Goal: Transaction & Acquisition: Obtain resource

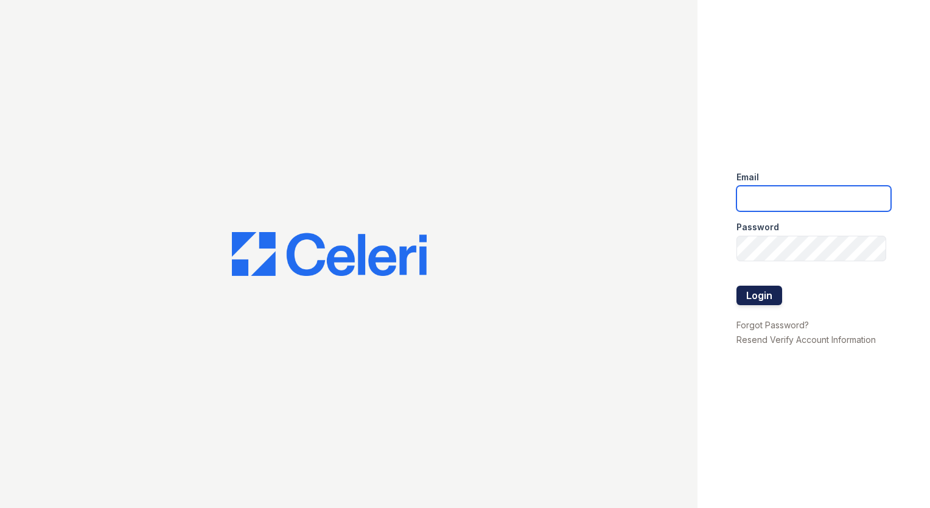
type input "trichardson@mmgmgt.com"
click at [751, 301] on button "Login" at bounding box center [760, 295] width 46 height 19
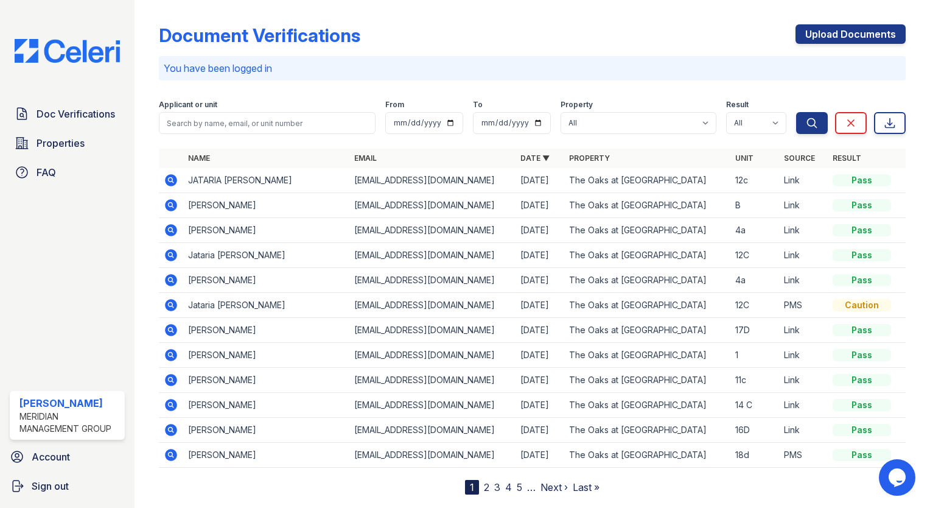
click at [170, 178] on icon at bounding box center [170, 179] width 3 height 3
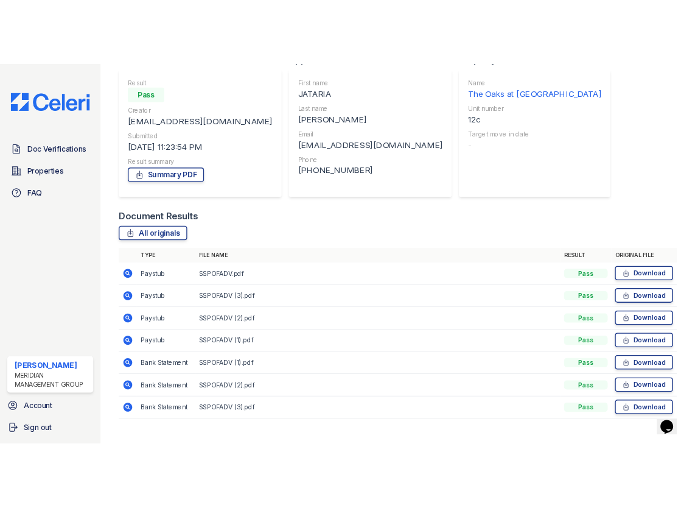
scroll to position [124, 0]
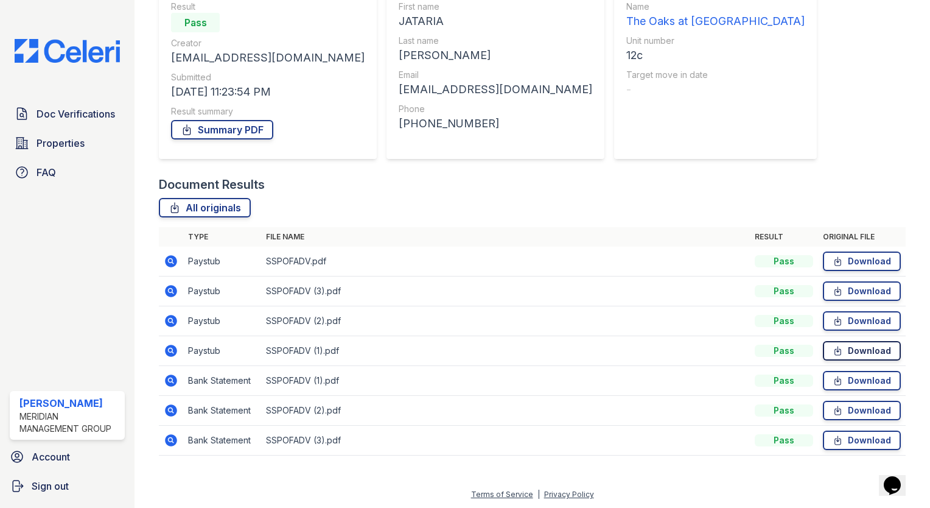
click at [835, 348] on icon at bounding box center [838, 351] width 10 height 12
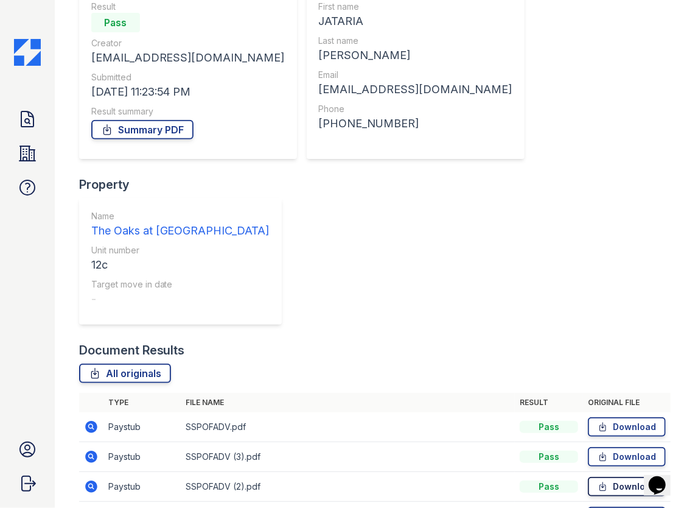
click at [606, 477] on link "Download" at bounding box center [627, 486] width 78 height 19
click at [619, 447] on link "Download" at bounding box center [627, 456] width 78 height 19
click at [605, 417] on link "Download" at bounding box center [627, 426] width 78 height 19
click at [138, 135] on link "Summary PDF" at bounding box center [142, 129] width 102 height 19
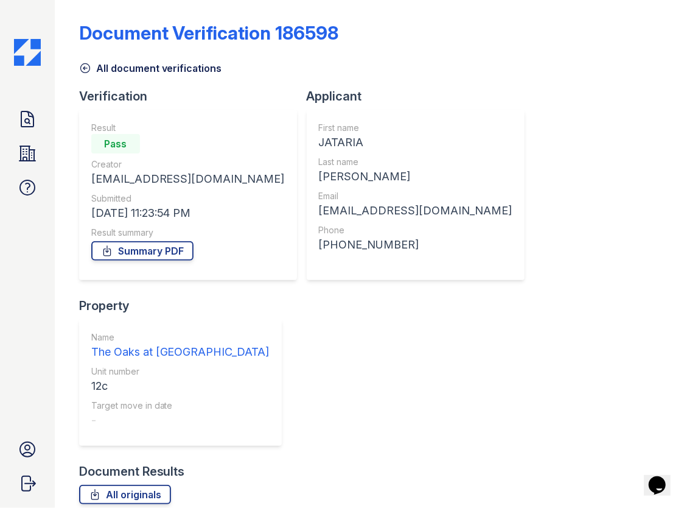
scroll to position [2, 0]
click at [111, 71] on link "All document verifications" at bounding box center [150, 68] width 143 height 15
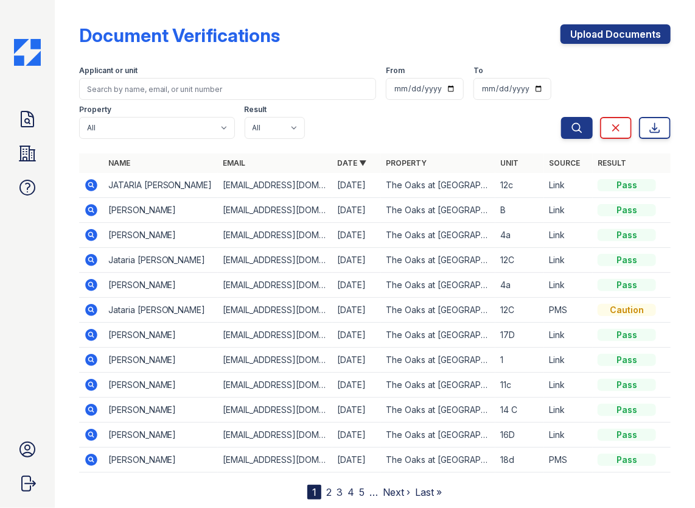
click at [88, 259] on icon at bounding box center [91, 260] width 15 height 15
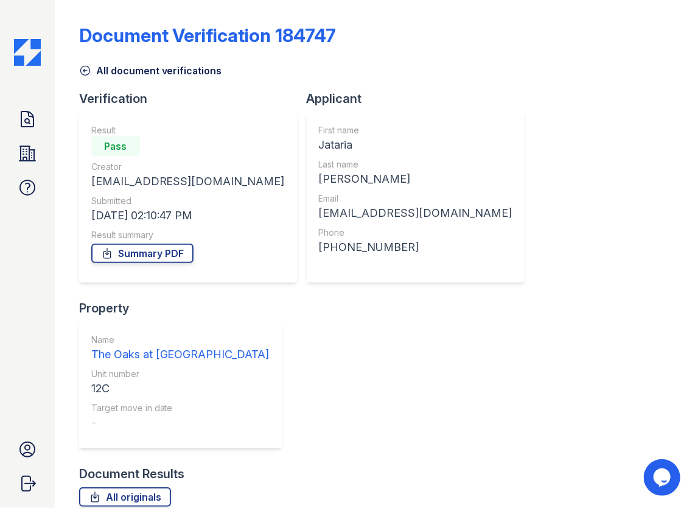
click at [123, 250] on link "Summary PDF" at bounding box center [142, 253] width 102 height 19
click at [88, 69] on icon at bounding box center [85, 71] width 12 height 12
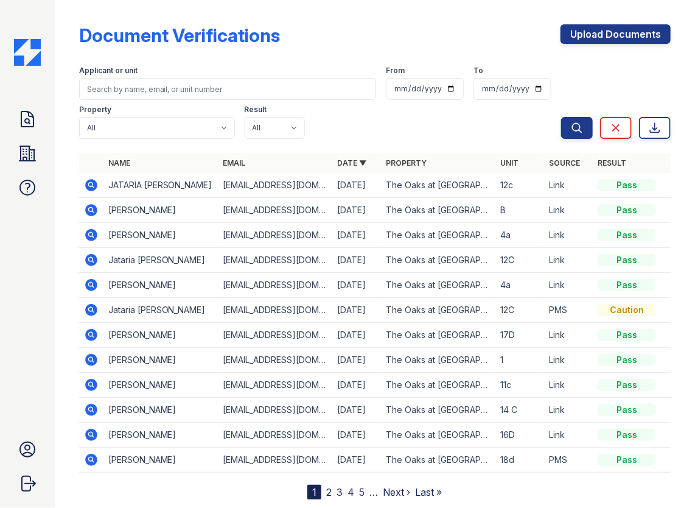
click at [89, 308] on icon at bounding box center [90, 308] width 3 height 3
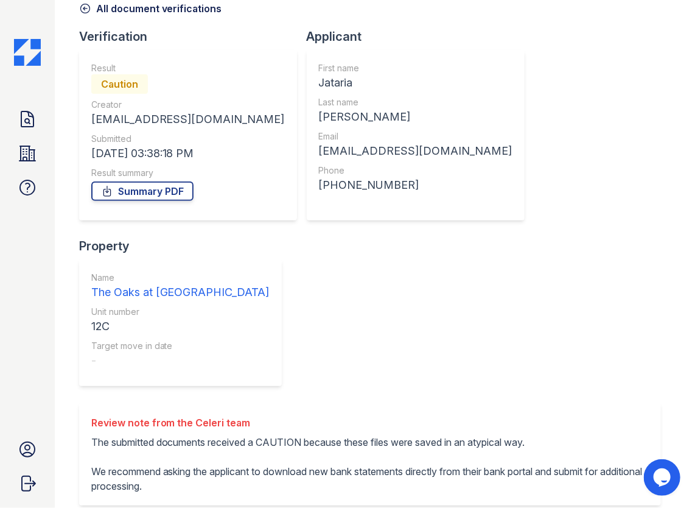
scroll to position [153, 0]
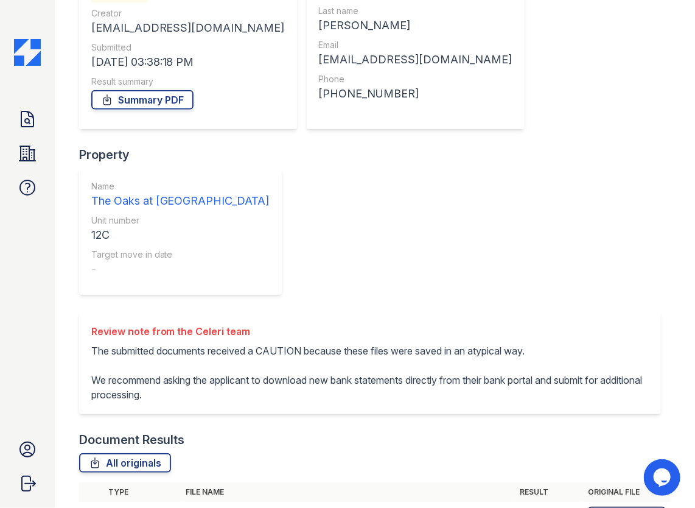
click at [618, 507] on link "Download" at bounding box center [627, 516] width 78 height 19
